Goal: Obtain resource: Download file/media

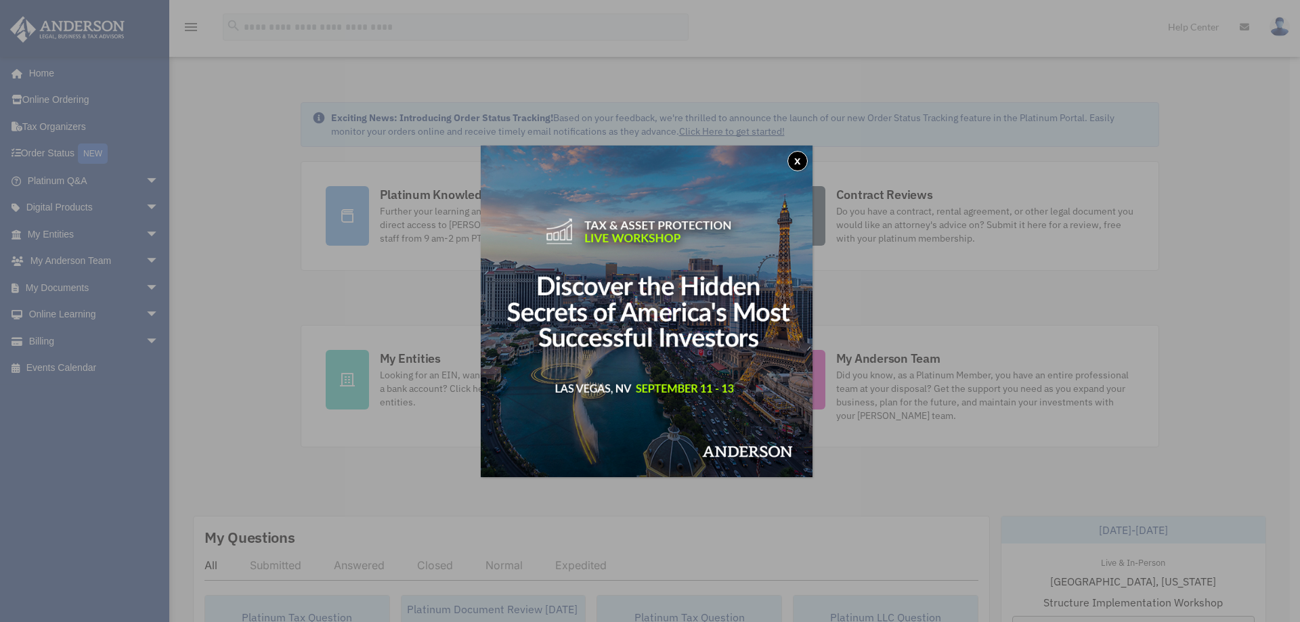
click at [803, 158] on button "x" at bounding box center [797, 161] width 20 height 20
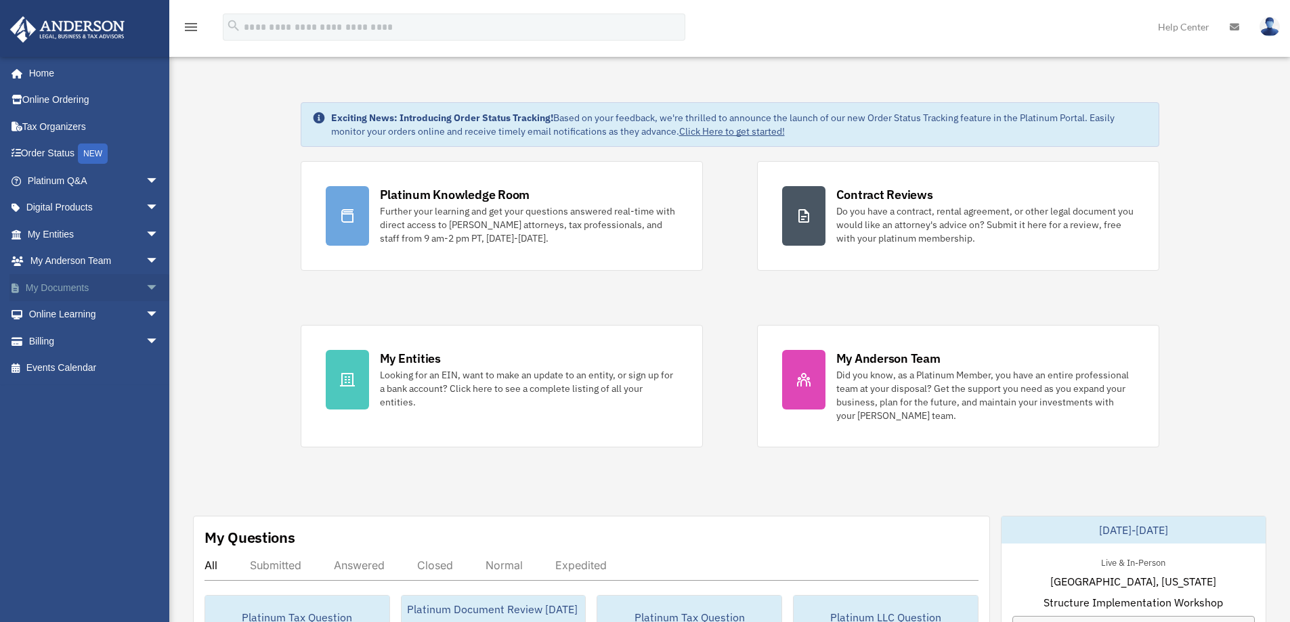
click at [146, 288] on span "arrow_drop_down" at bounding box center [159, 288] width 27 height 28
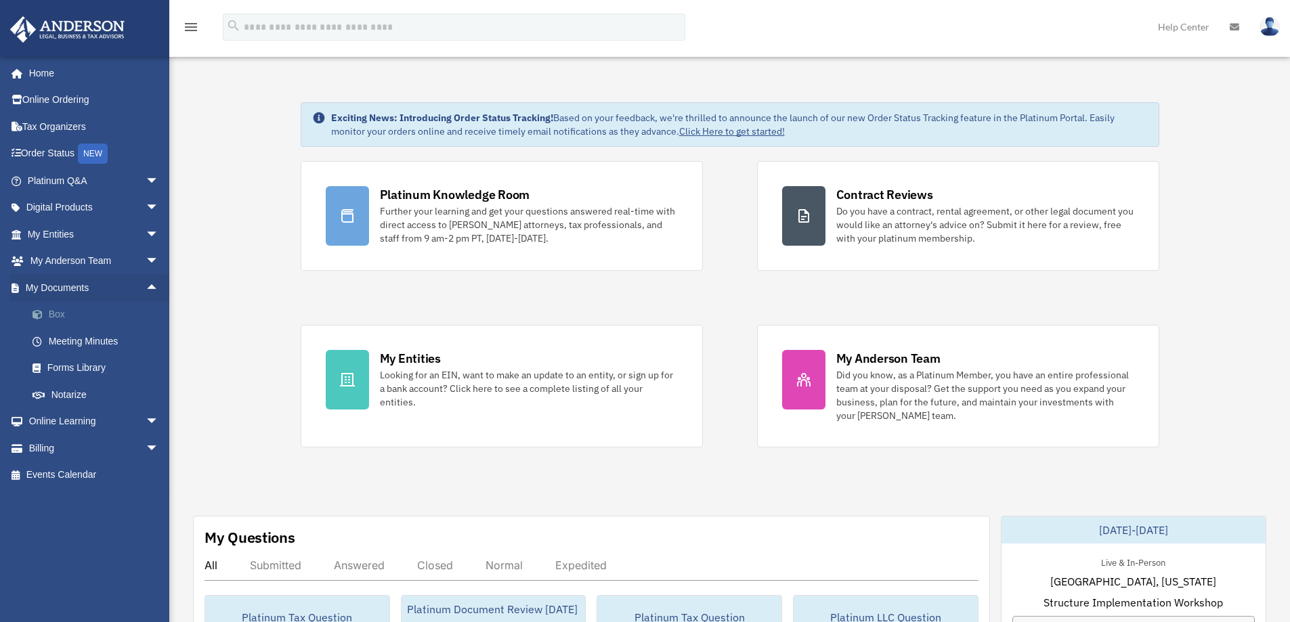
click at [60, 313] on link "Box" at bounding box center [99, 314] width 160 height 27
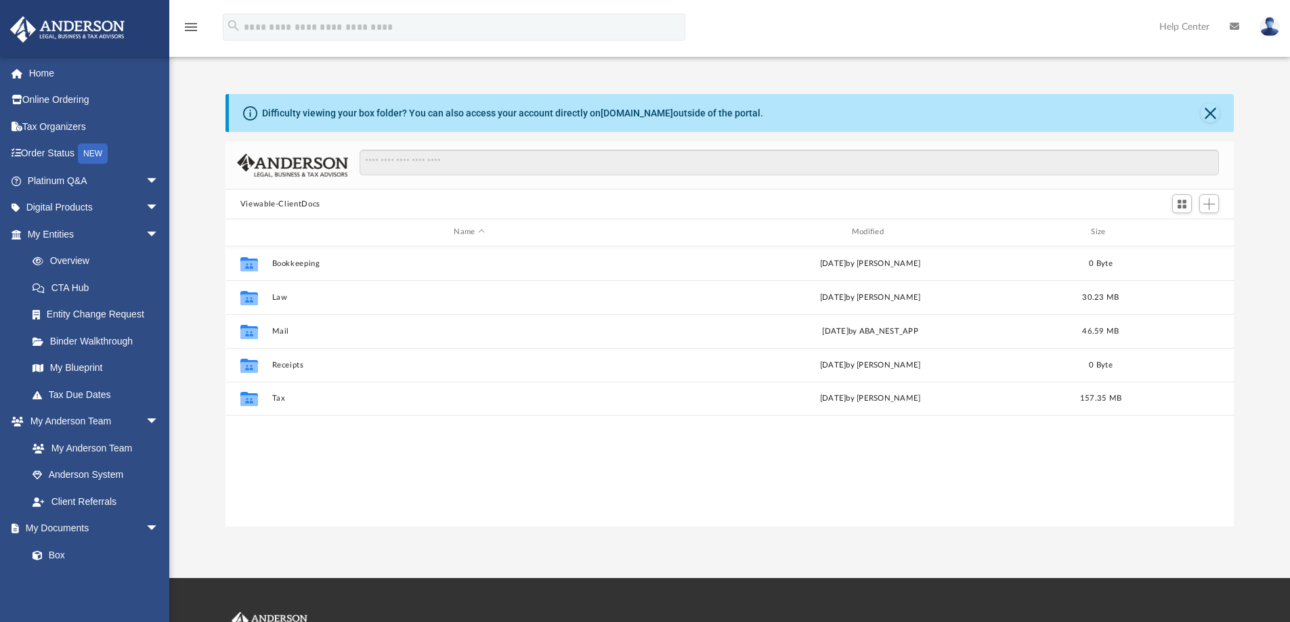
scroll to position [298, 998]
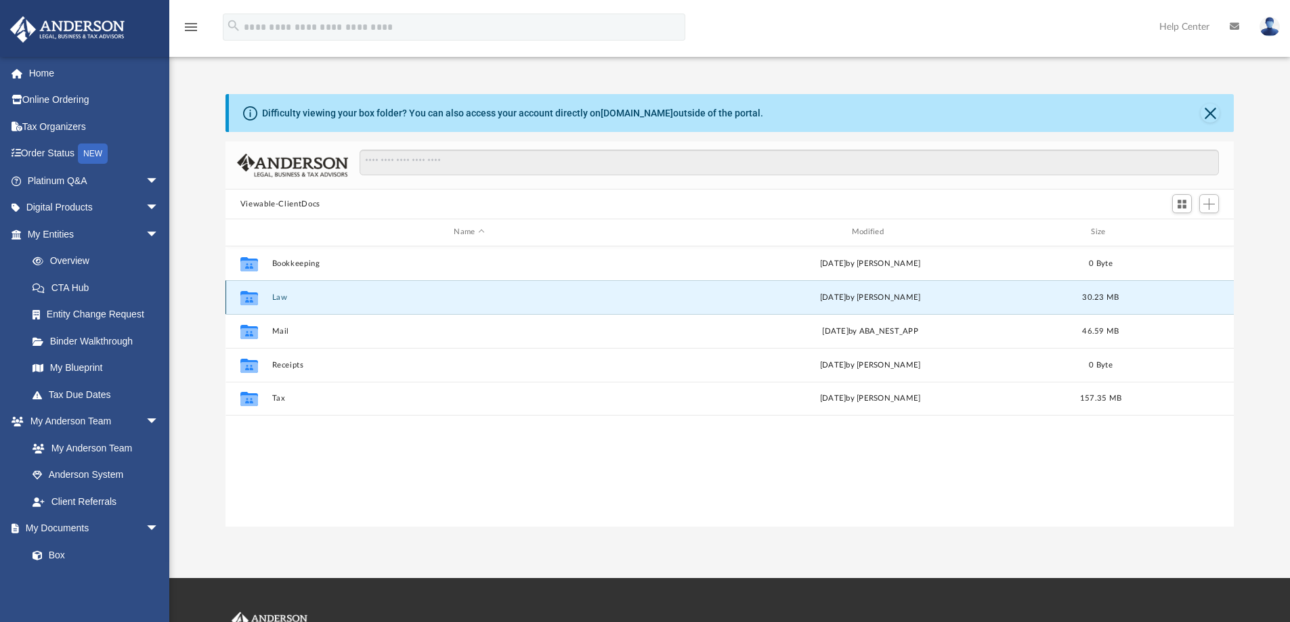
click at [277, 298] on button "Law" at bounding box center [469, 297] width 395 height 9
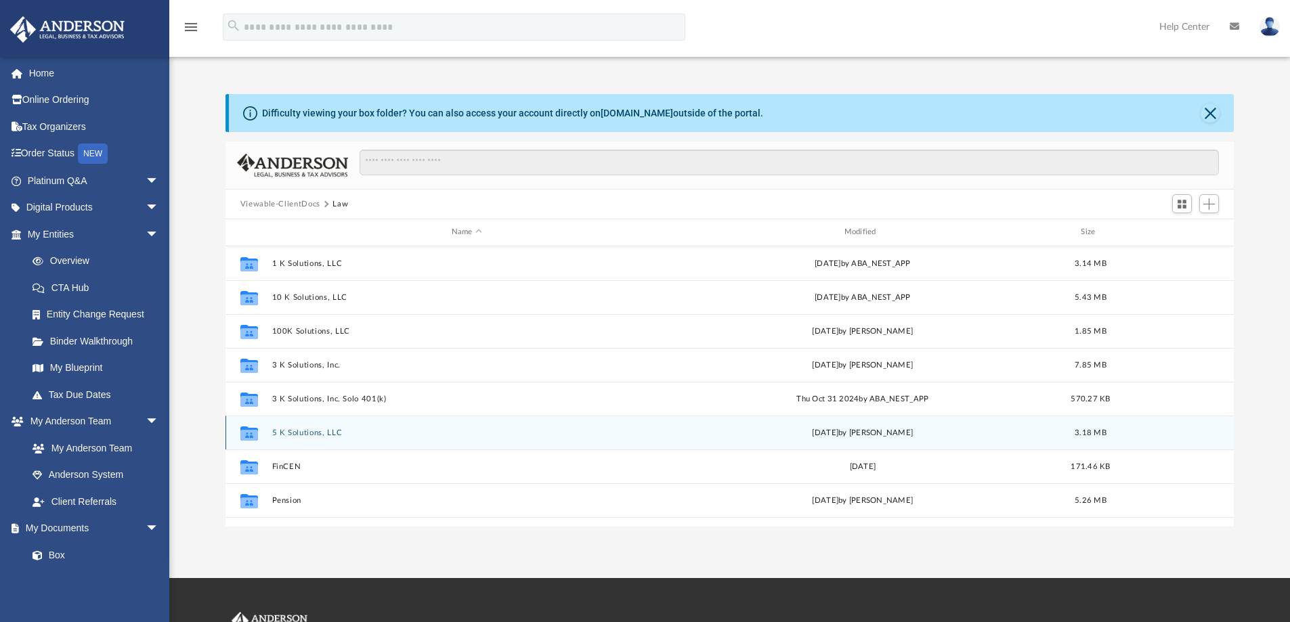
click at [307, 434] on button "5 K Solutions, LLC" at bounding box center [467, 433] width 390 height 9
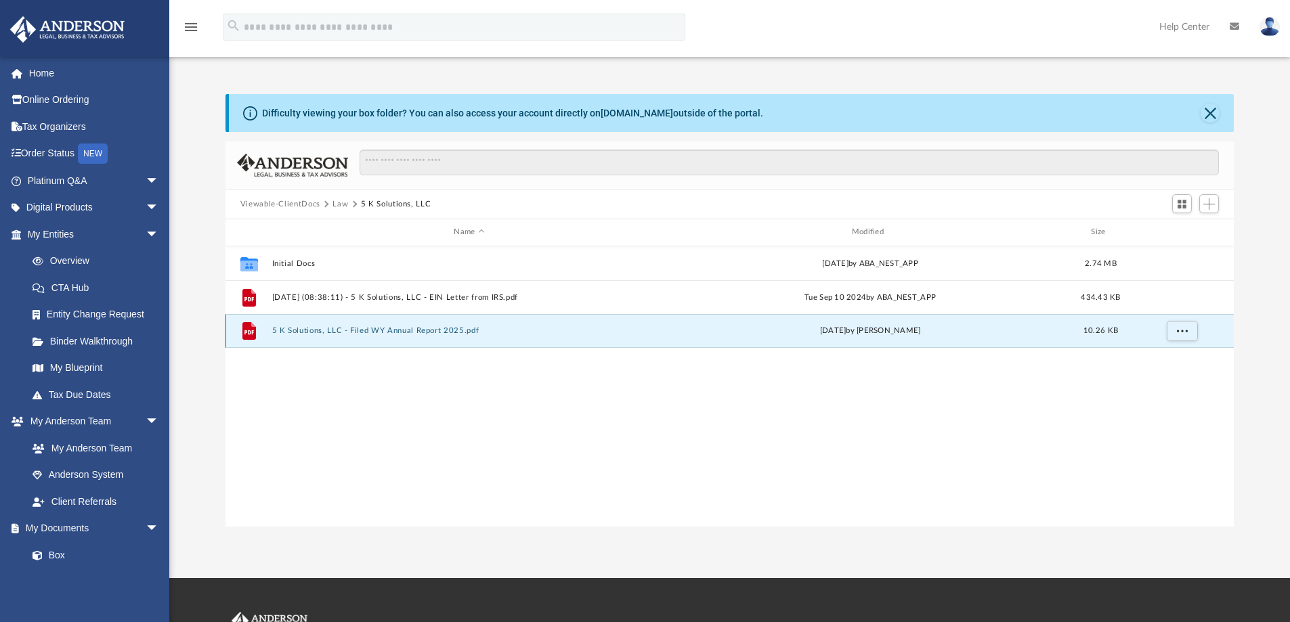
click at [305, 331] on button "5 K Solutions, LLC - Filed WY Annual Report 2025.pdf" at bounding box center [469, 330] width 395 height 9
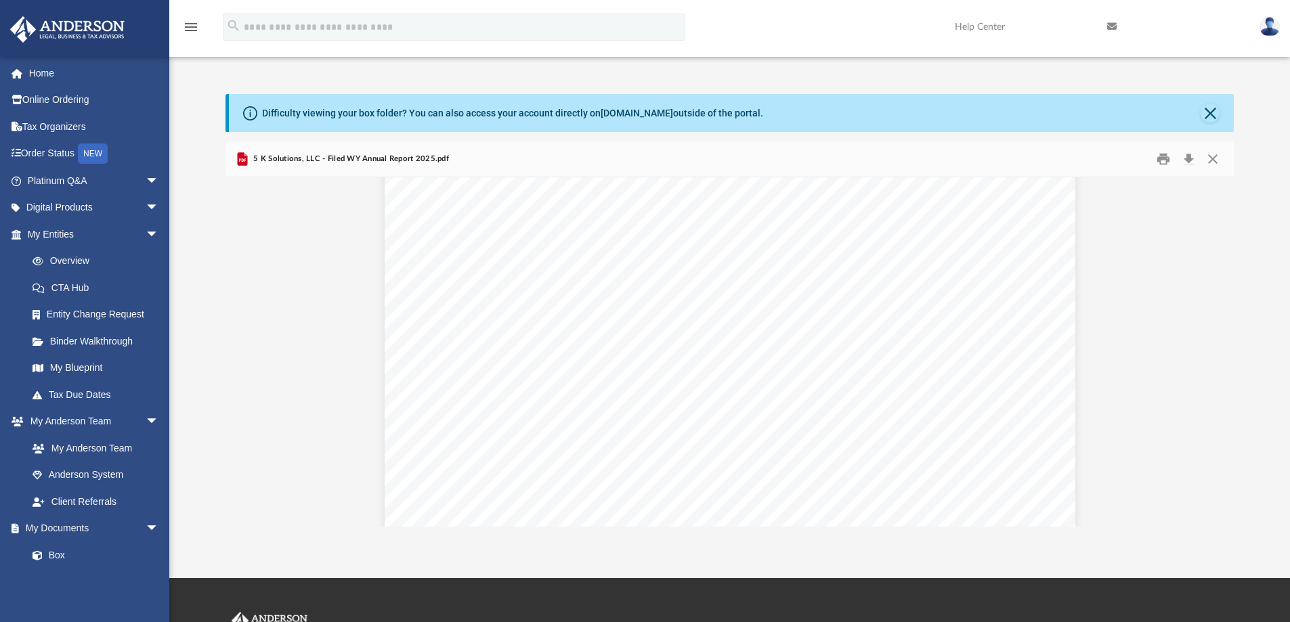
scroll to position [0, 0]
click at [1217, 160] on button "Close" at bounding box center [1212, 159] width 24 height 21
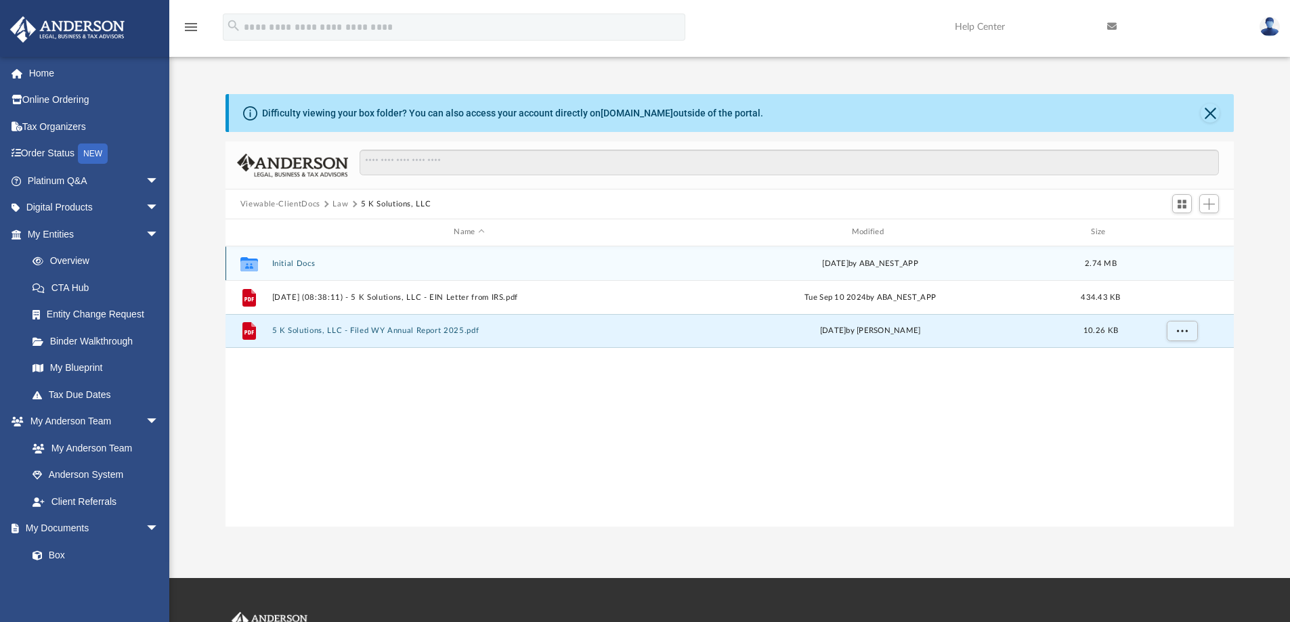
click at [295, 265] on button "Initial Docs" at bounding box center [469, 263] width 395 height 9
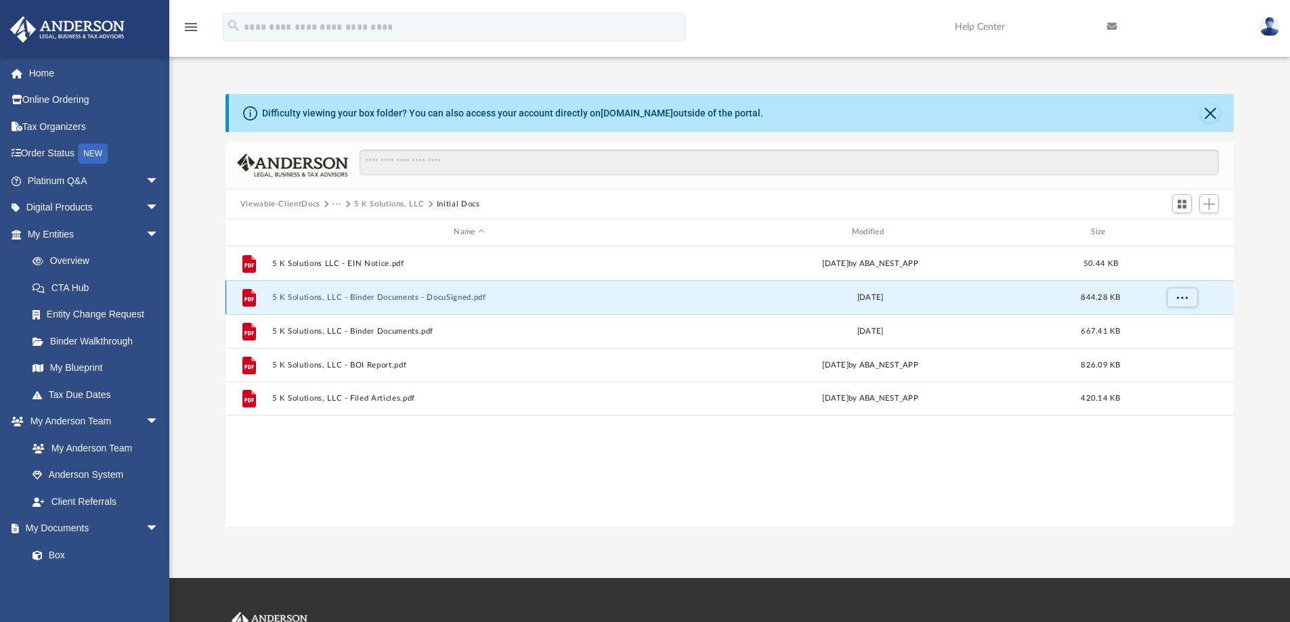
click at [305, 299] on button "5 K Solutions, LLC - Binder Documents - DocuSigned.pdf" at bounding box center [469, 297] width 395 height 9
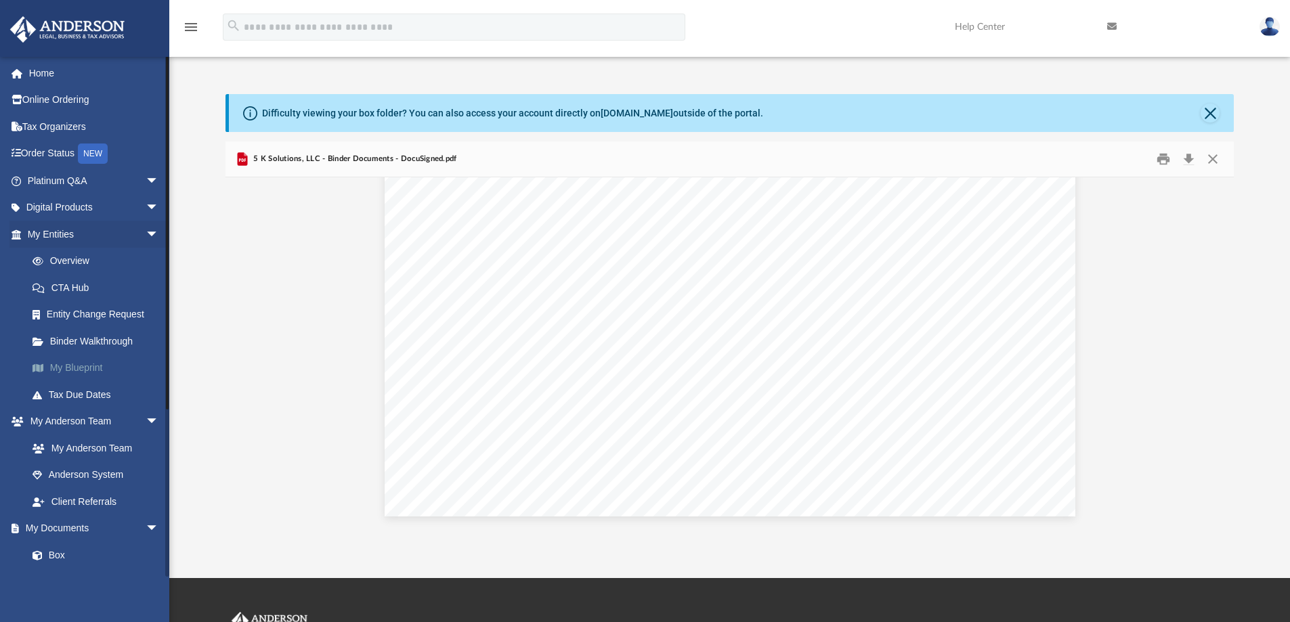
click at [77, 372] on link "My Blueprint" at bounding box center [99, 368] width 160 height 27
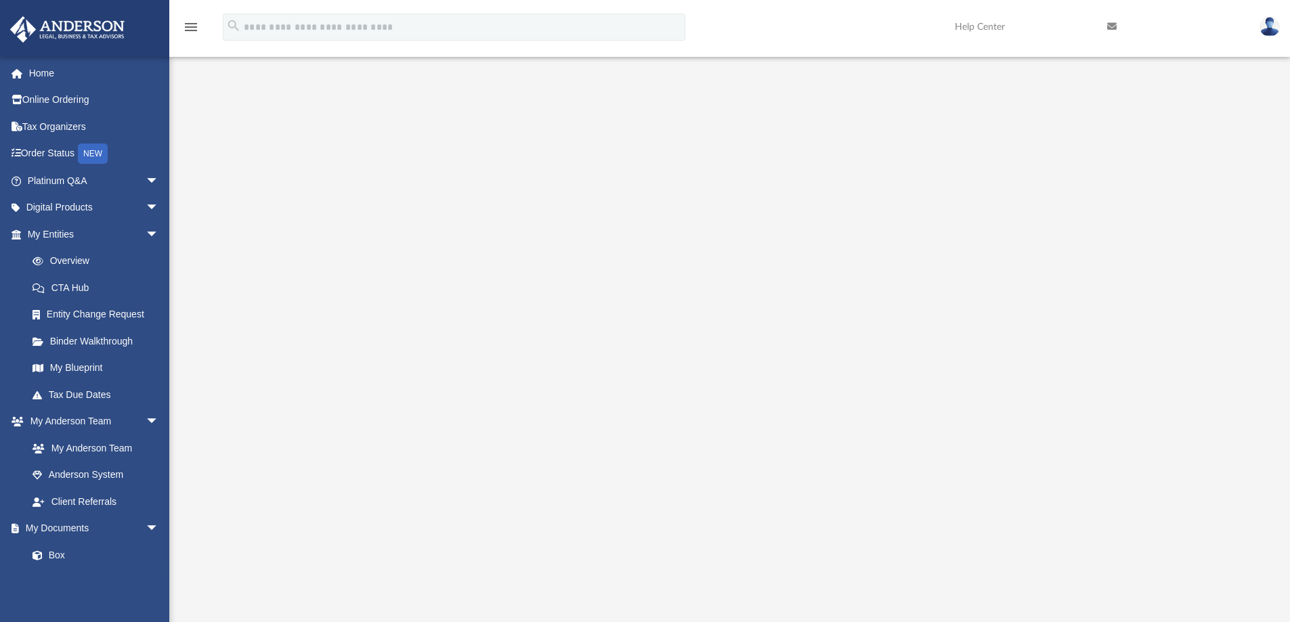
click at [1112, 24] on icon at bounding box center [1111, 26] width 9 height 9
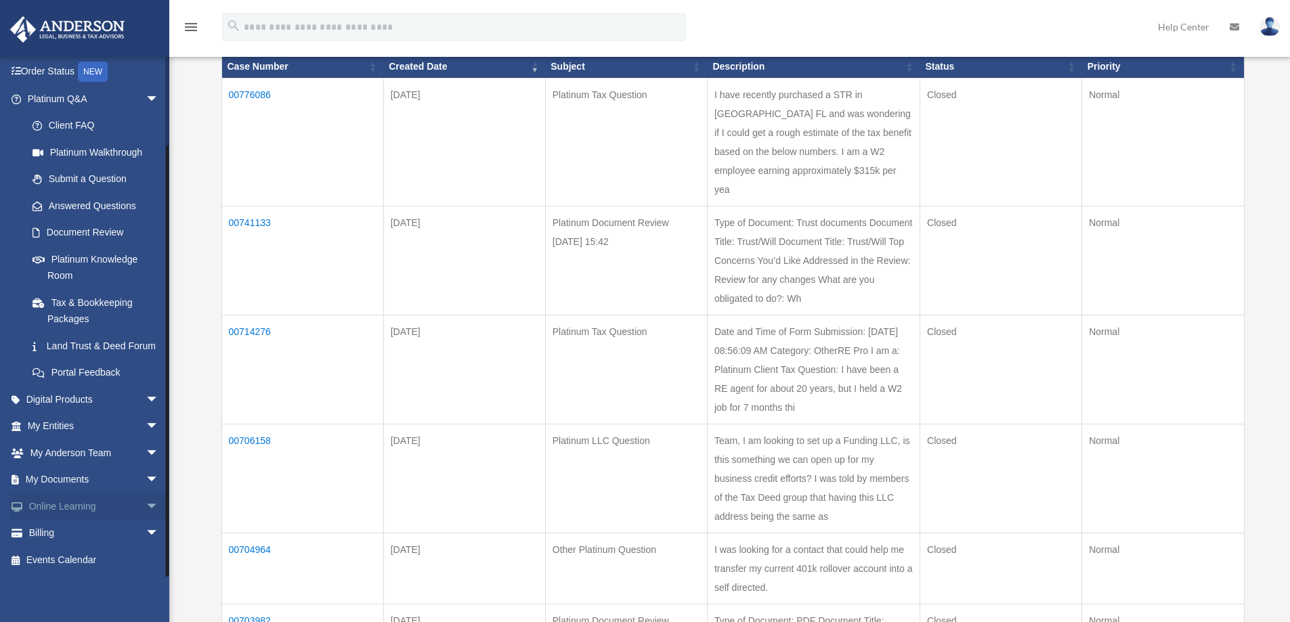
scroll to position [203, 0]
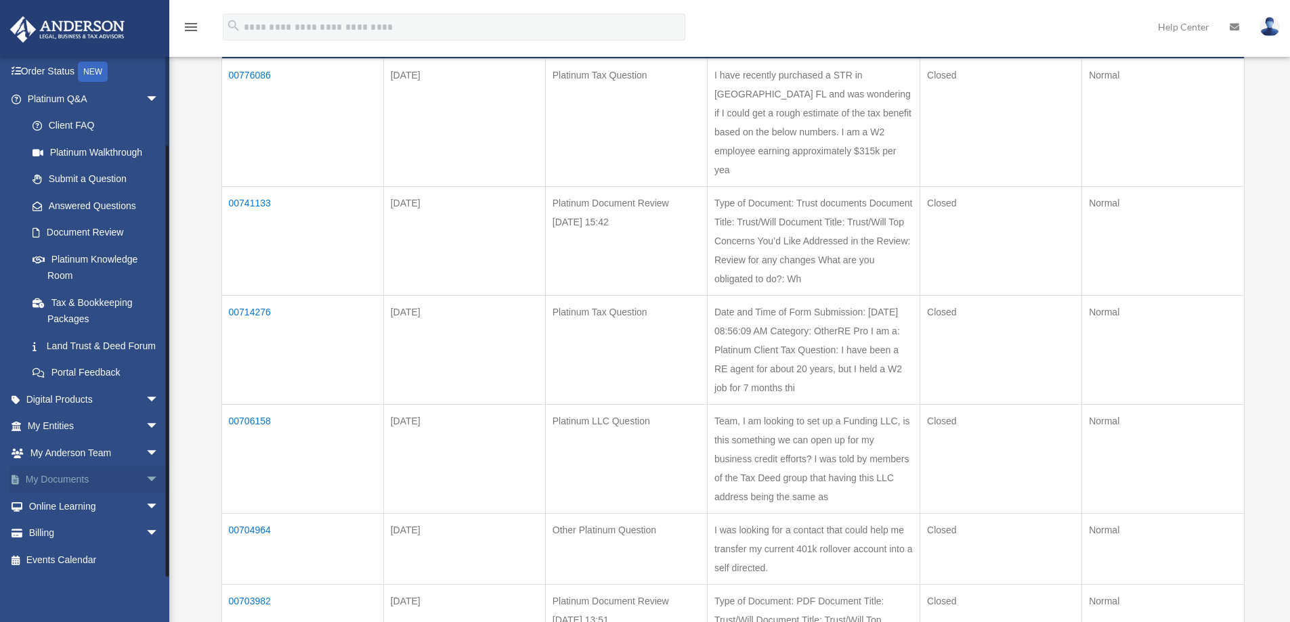
click at [146, 476] on span "arrow_drop_down" at bounding box center [159, 481] width 27 height 28
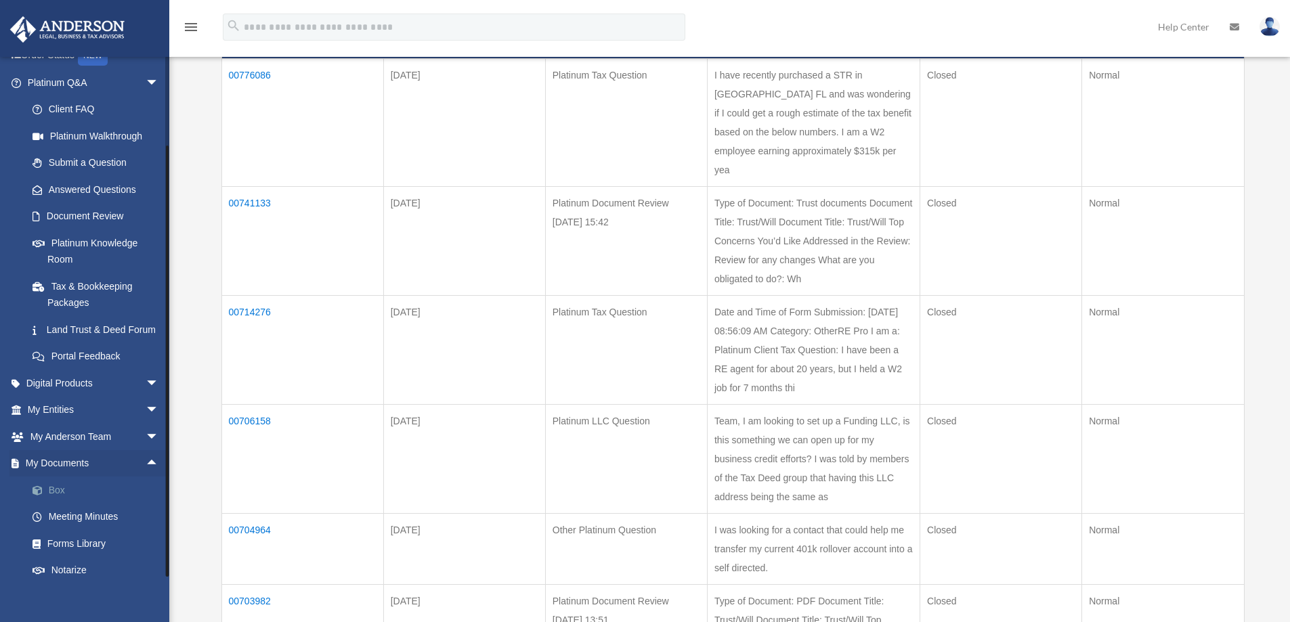
click at [56, 504] on link "Box" at bounding box center [99, 490] width 160 height 27
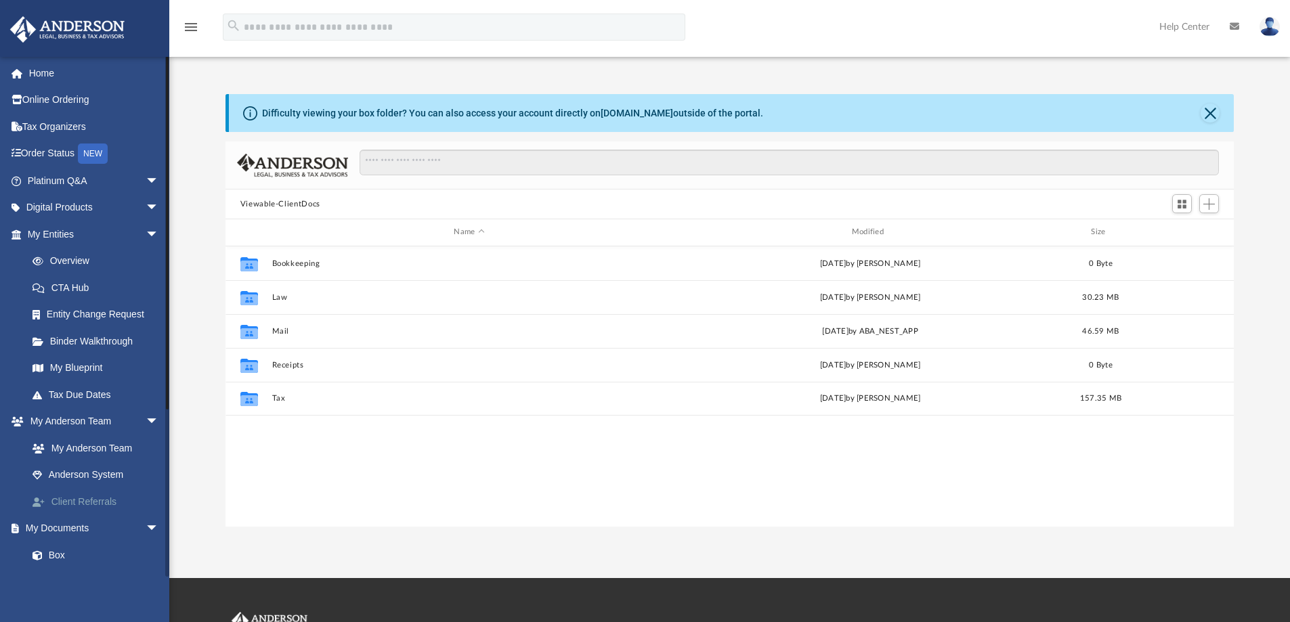
scroll to position [298, 998]
click at [80, 343] on link "Binder Walkthrough" at bounding box center [99, 341] width 160 height 27
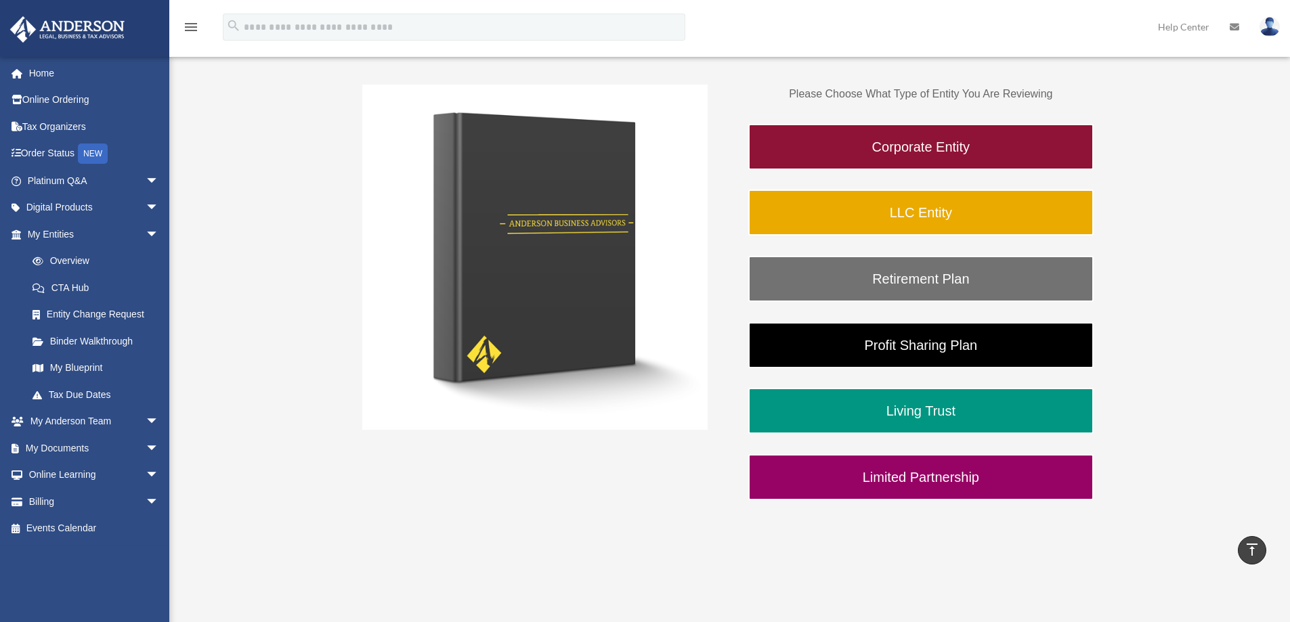
scroll to position [135, 0]
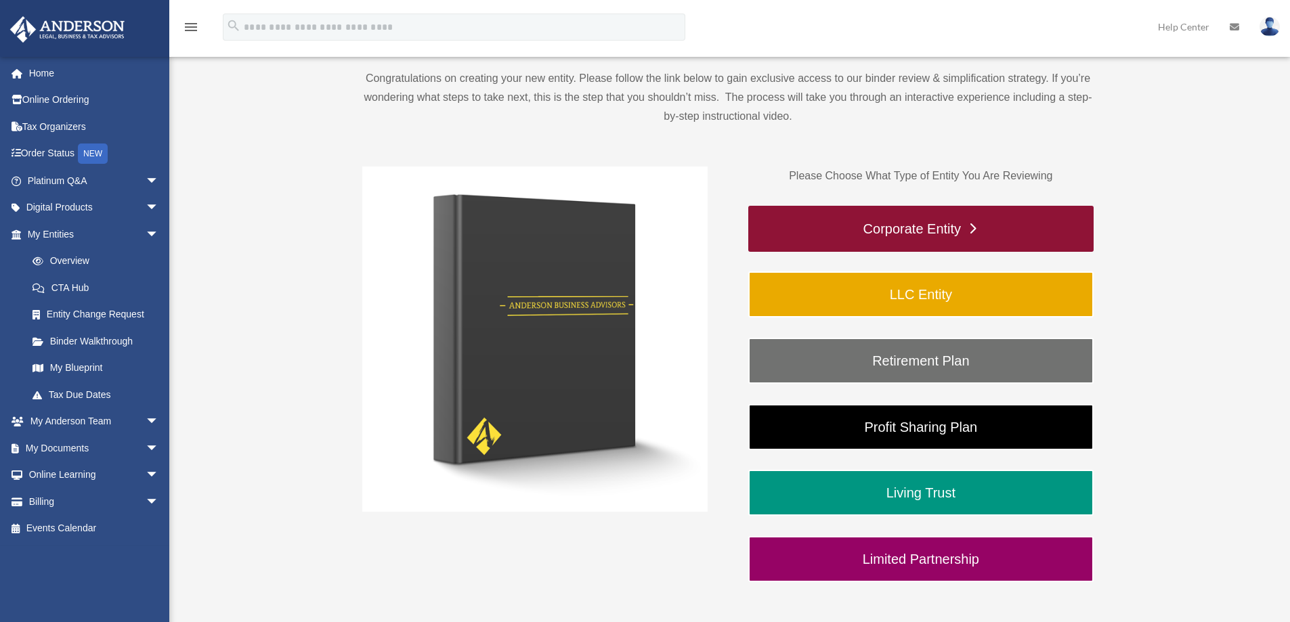
click at [907, 227] on link "Corporate Entity" at bounding box center [920, 229] width 345 height 46
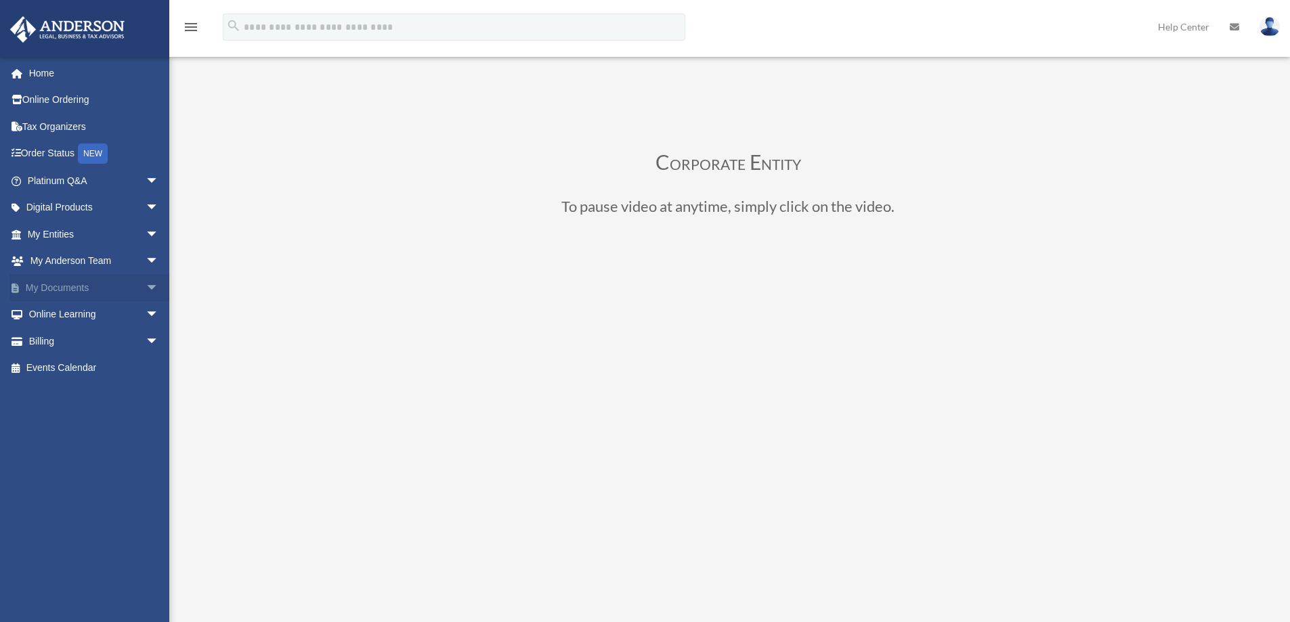
click at [146, 284] on span "arrow_drop_down" at bounding box center [159, 288] width 27 height 28
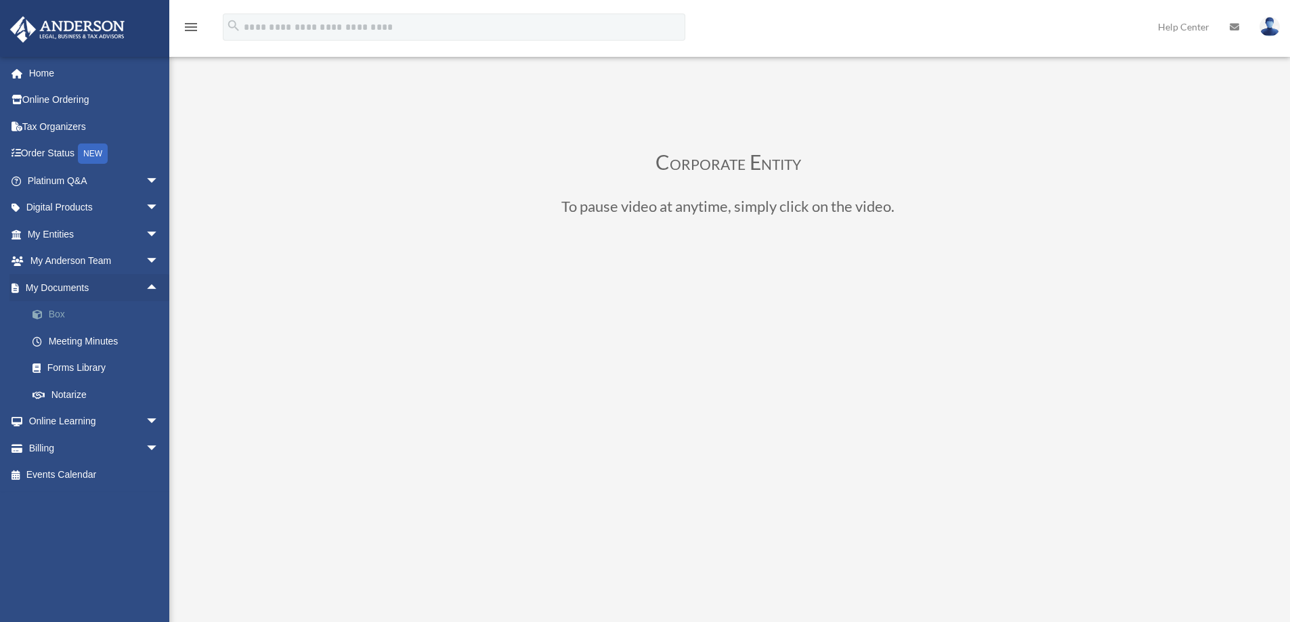
click at [56, 314] on link "Box" at bounding box center [99, 314] width 160 height 27
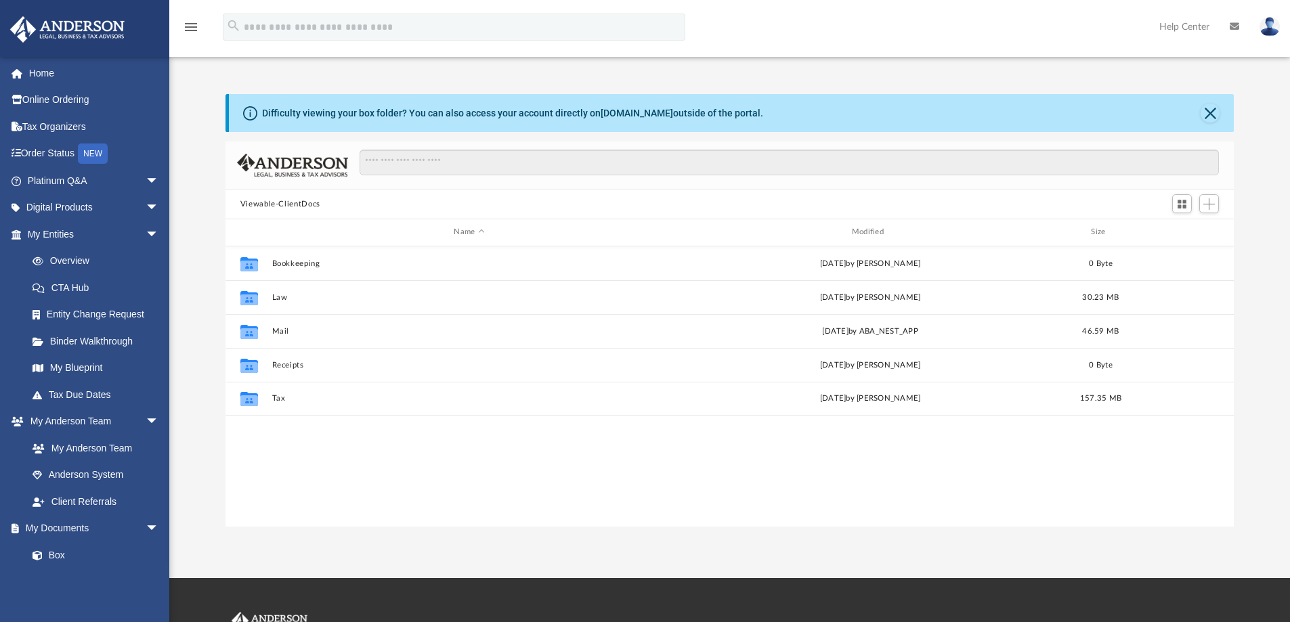
scroll to position [298, 998]
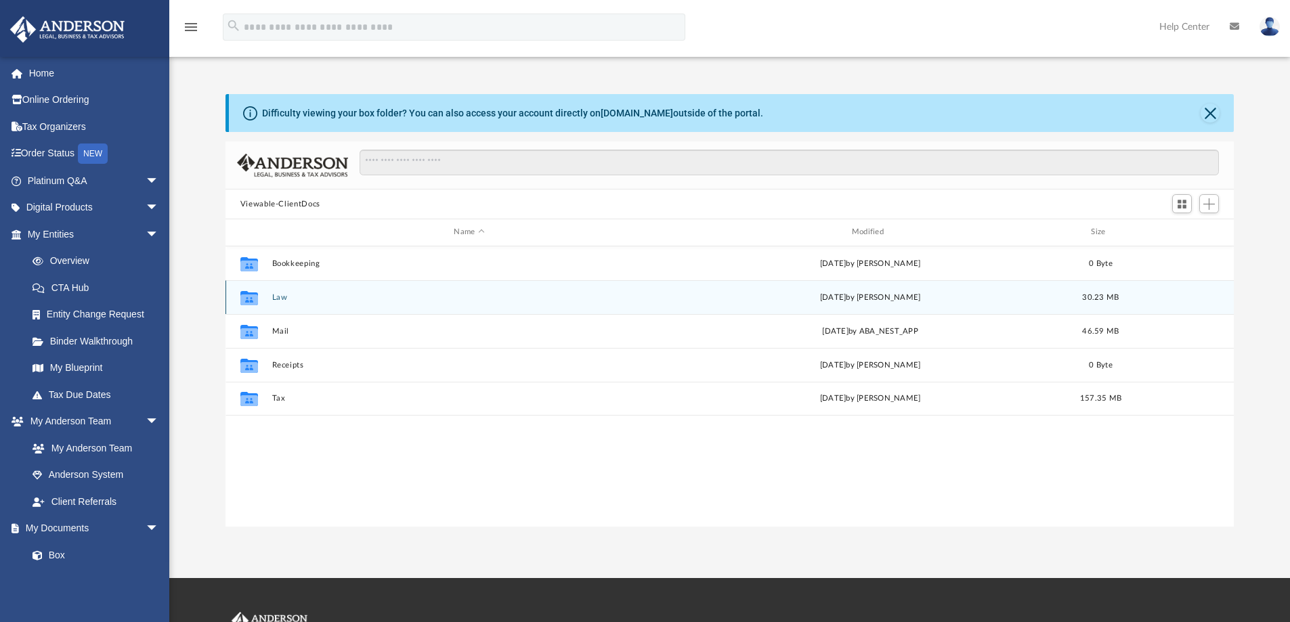
click at [273, 296] on button "Law" at bounding box center [469, 297] width 395 height 9
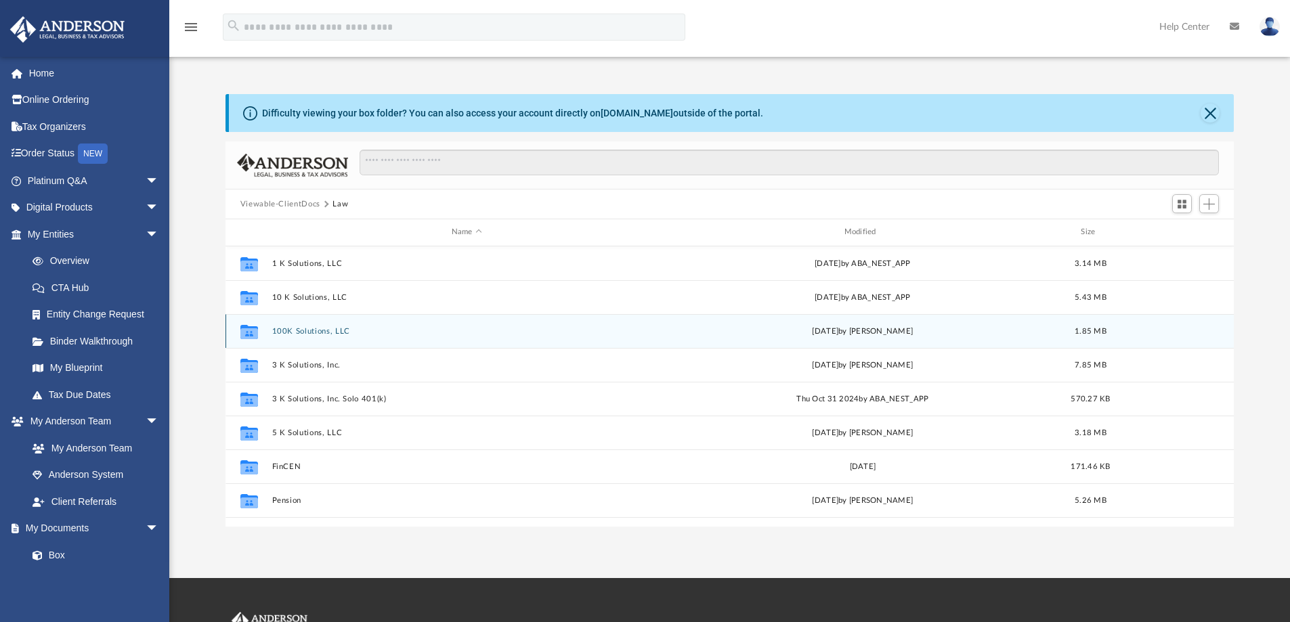
click at [318, 330] on button "100K Solutions, LLC" at bounding box center [467, 331] width 390 height 9
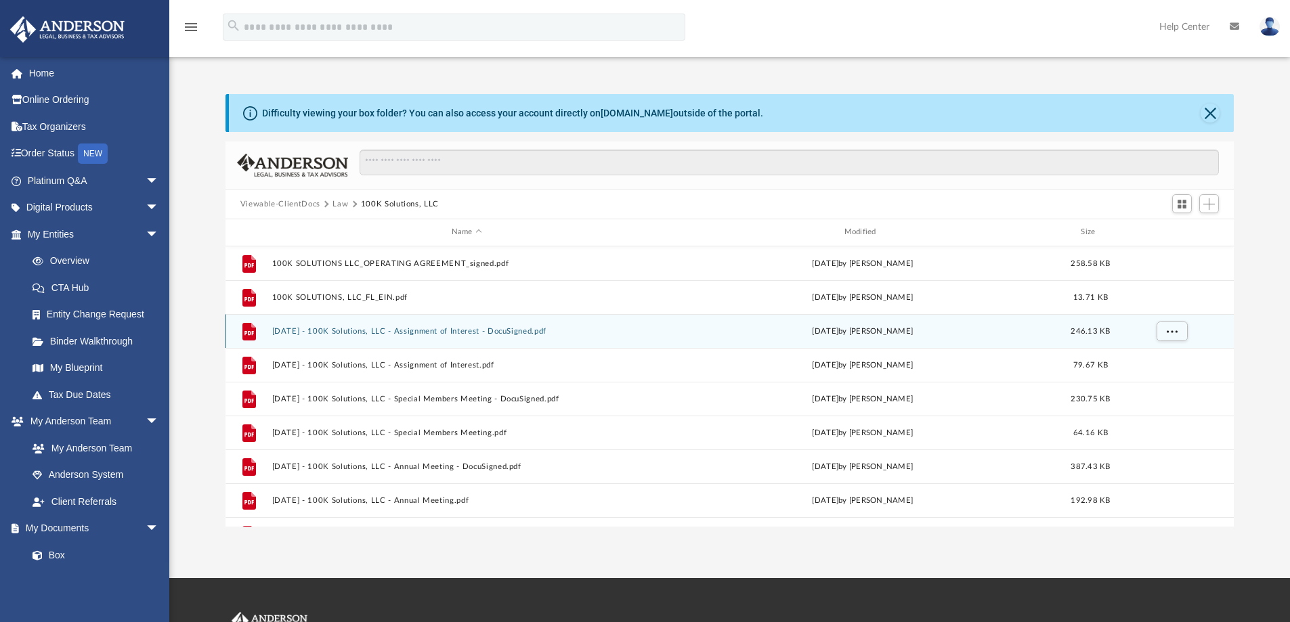
click at [318, 333] on button "2024.12.26 - 100K Solutions, LLC - Assignment of Interest - DocuSigned.pdf" at bounding box center [467, 331] width 390 height 9
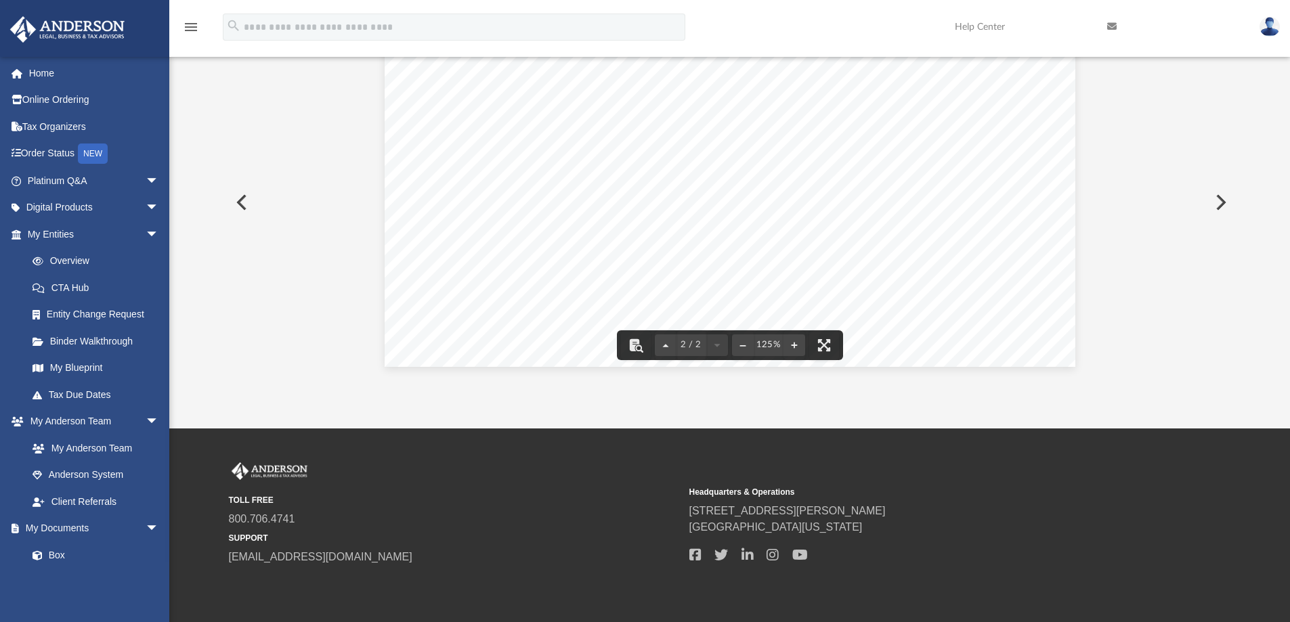
scroll to position [0, 0]
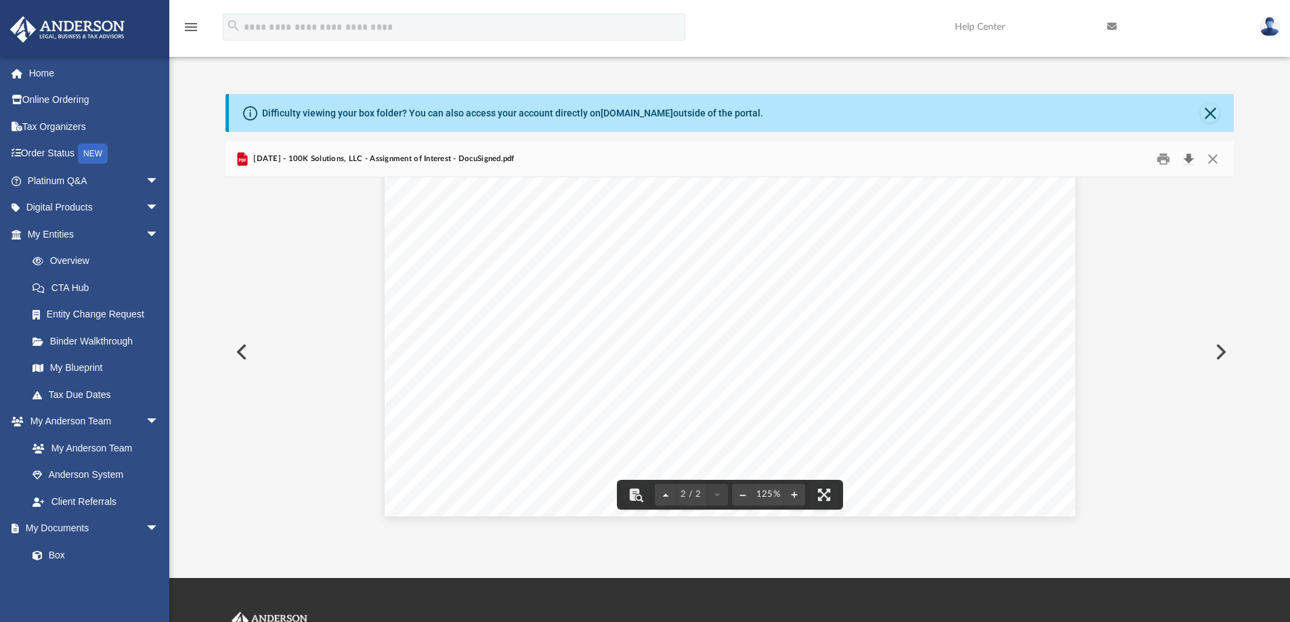
click at [1187, 158] on button "Download" at bounding box center [1188, 159] width 24 height 21
